Goal: Find specific page/section: Find specific page/section

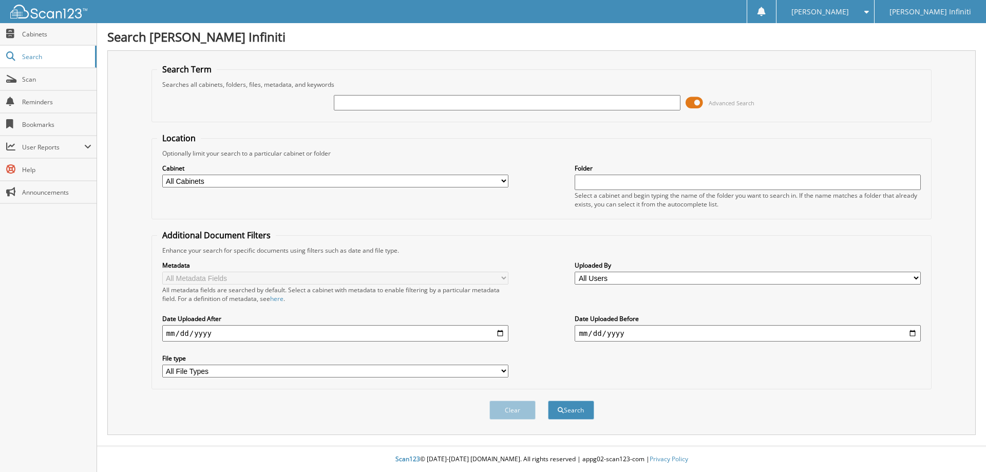
click at [431, 104] on input "text" at bounding box center [507, 102] width 346 height 15
type input "cg1317"
click at [548, 401] on button "Search" at bounding box center [571, 410] width 46 height 19
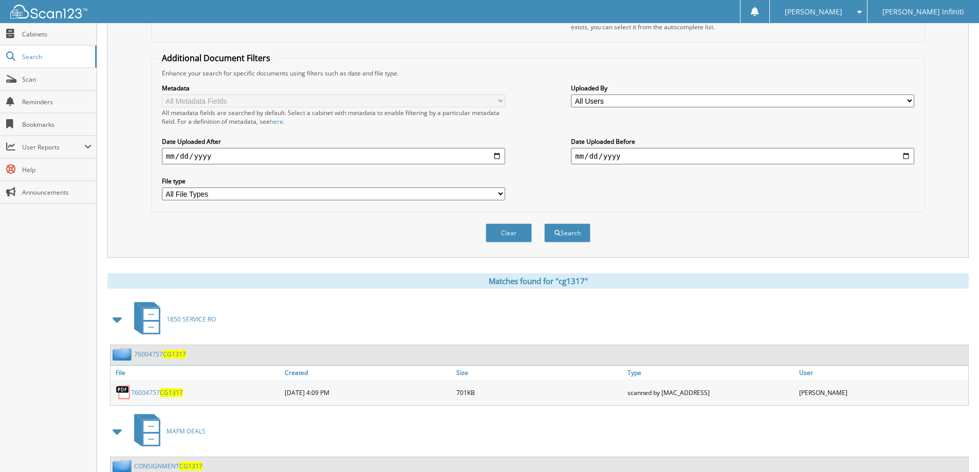
scroll to position [240, 0]
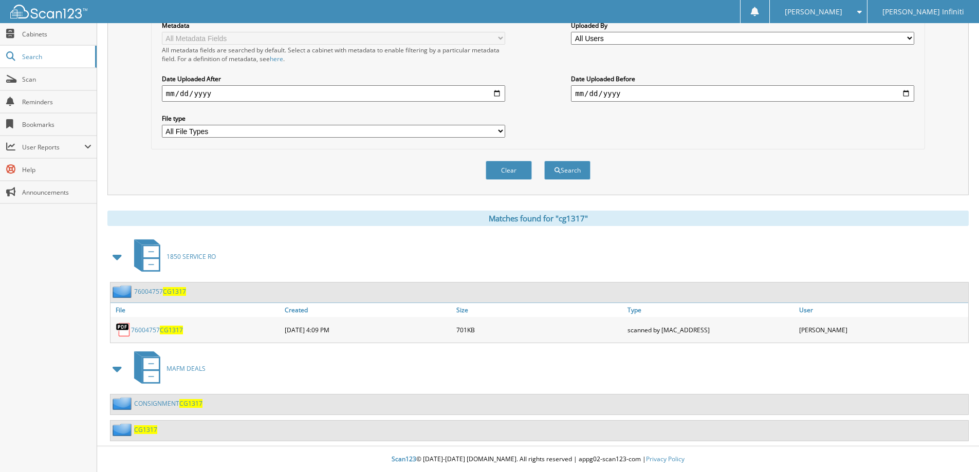
drag, startPoint x: 162, startPoint y: 434, endPoint x: 170, endPoint y: 433, distance: 8.4
click at [163, 433] on div "CG1317" at bounding box center [538, 431] width 857 height 20
click at [151, 427] on span "CG1317" at bounding box center [145, 429] width 23 height 9
